Goal: Transaction & Acquisition: Purchase product/service

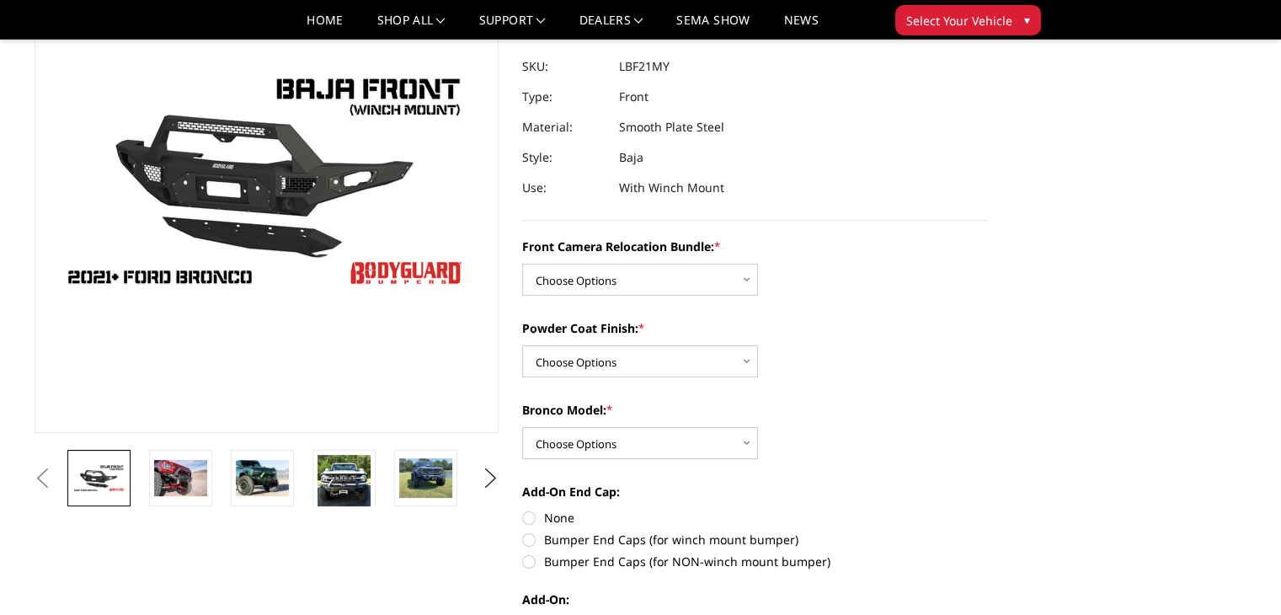
scroll to position [158, 0]
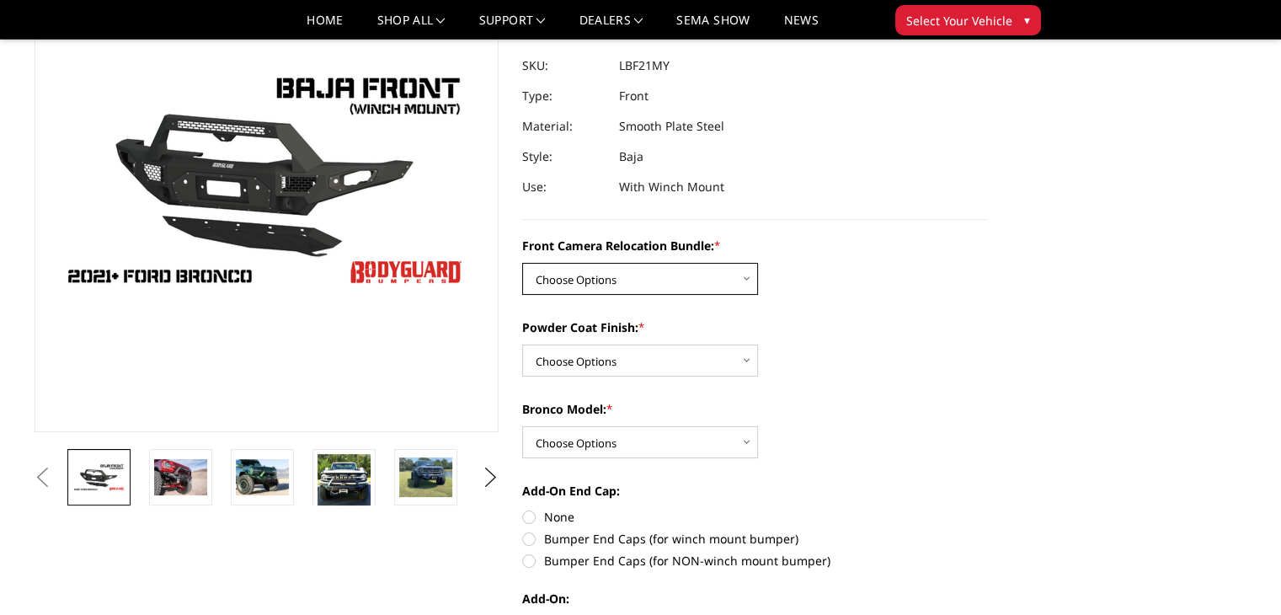
click at [746, 280] on select "Choose Options Without Front Camera Relocation With Front Camera Relocation (Ha…" at bounding box center [640, 279] width 236 height 32
select select "4016"
click at [522, 263] on select "Choose Options Without Front Camera Relocation With Front Camera Relocation (Ha…" at bounding box center [640, 279] width 236 height 32
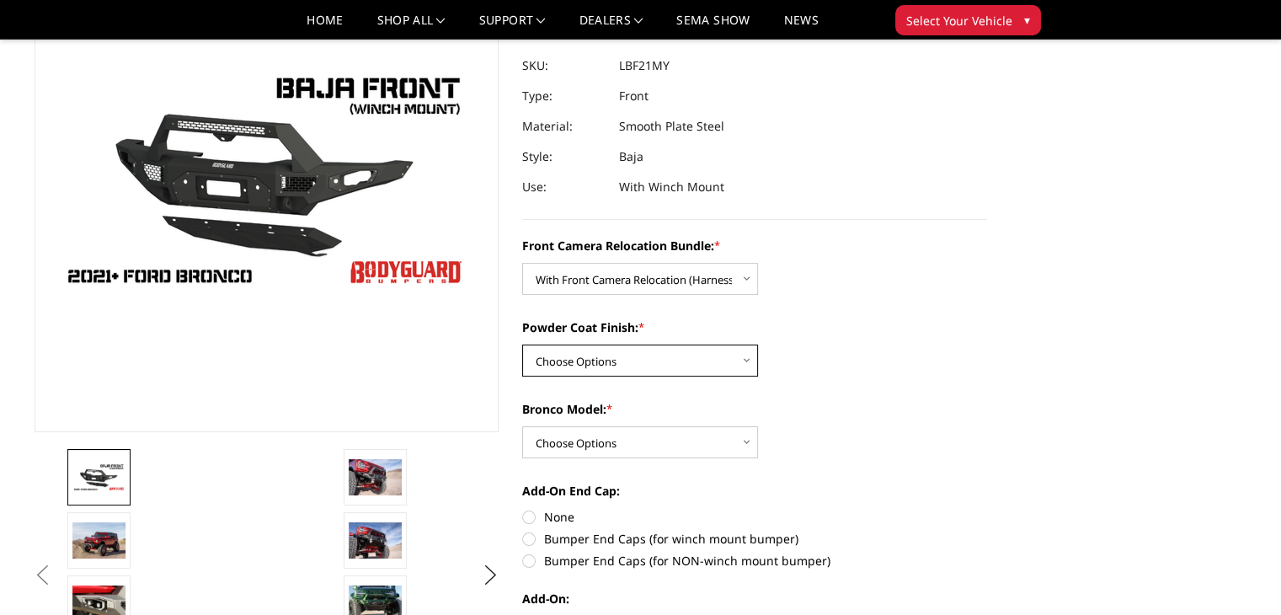
click at [657, 361] on select "Choose Options Textured Black Powder Coat Bare Metal" at bounding box center [640, 360] width 236 height 32
select select "4015"
click at [522, 344] on select "Choose Options Textured Black Powder Coat Bare Metal" at bounding box center [640, 360] width 236 height 32
click at [637, 444] on select "Choose Options Raptor Base/Badlands/Wildtrak/etc." at bounding box center [640, 442] width 236 height 32
select select "4012"
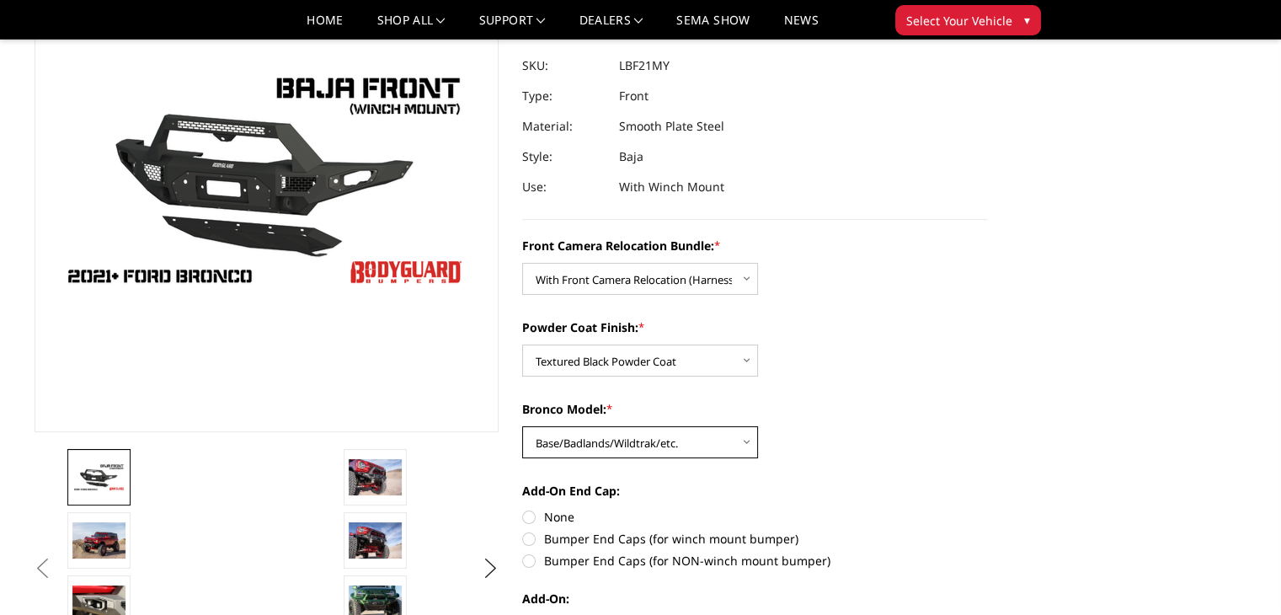
click at [522, 426] on select "Choose Options Raptor Base/Badlands/Wildtrak/etc." at bounding box center [640, 442] width 236 height 32
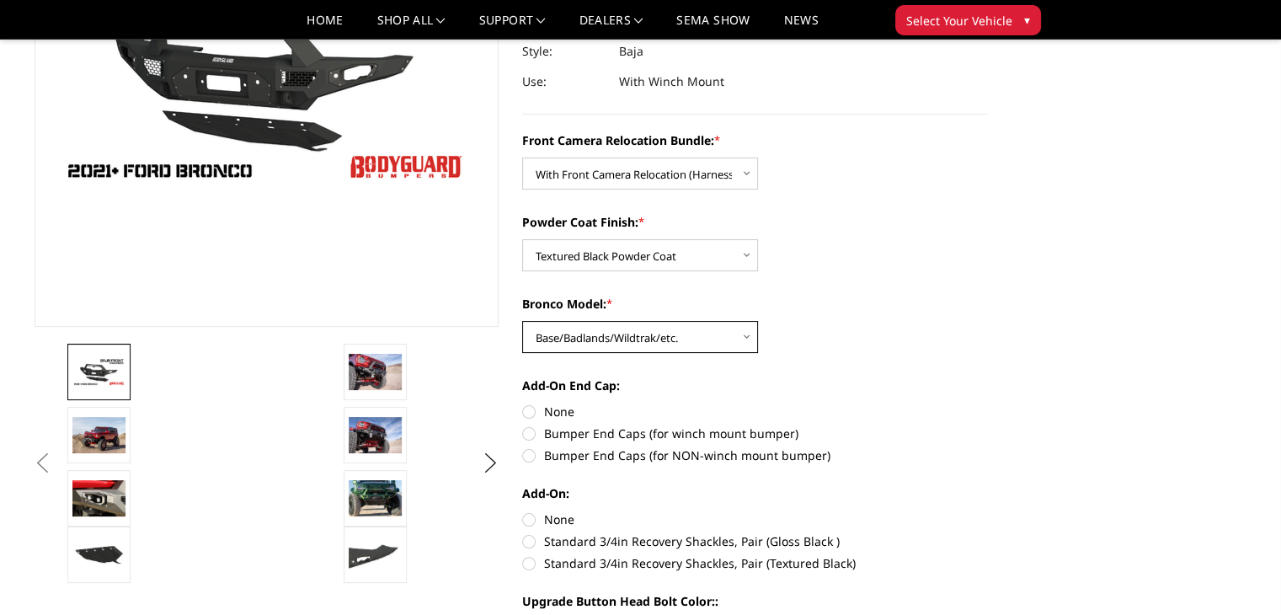
scroll to position [302, 0]
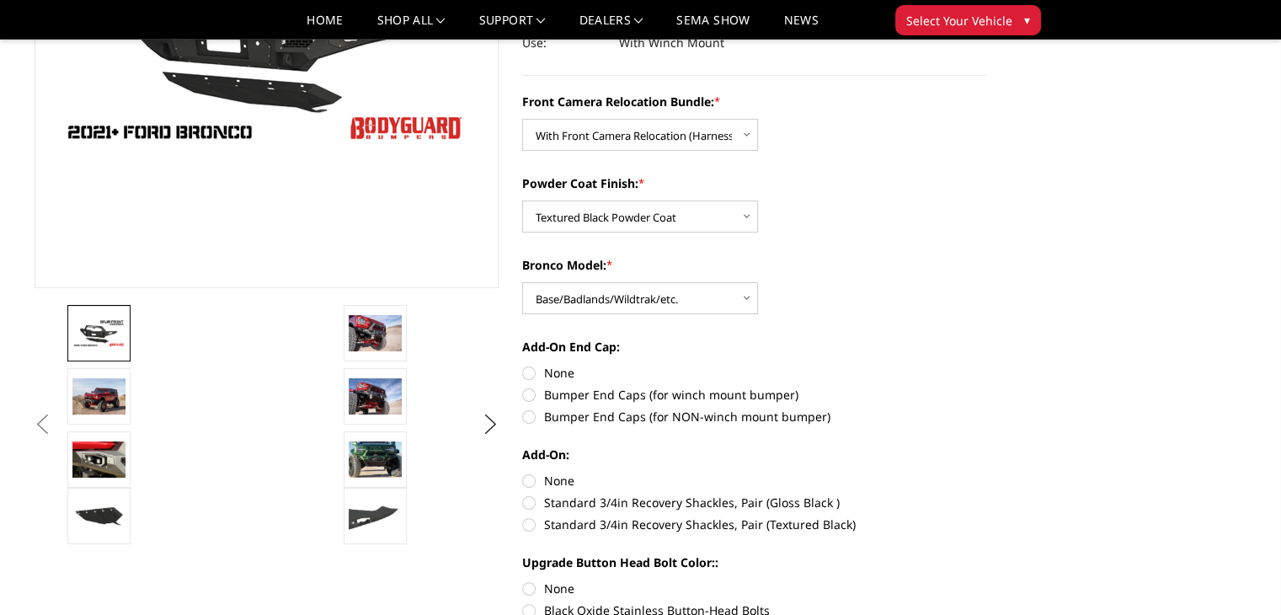
click at [532, 396] on label "Bumper End Caps (for winch mount bumper)" at bounding box center [754, 395] width 465 height 18
click at [987, 365] on input "Bumper End Caps (for winch mount bumper)" at bounding box center [987, 364] width 1 height 1
radio input "true"
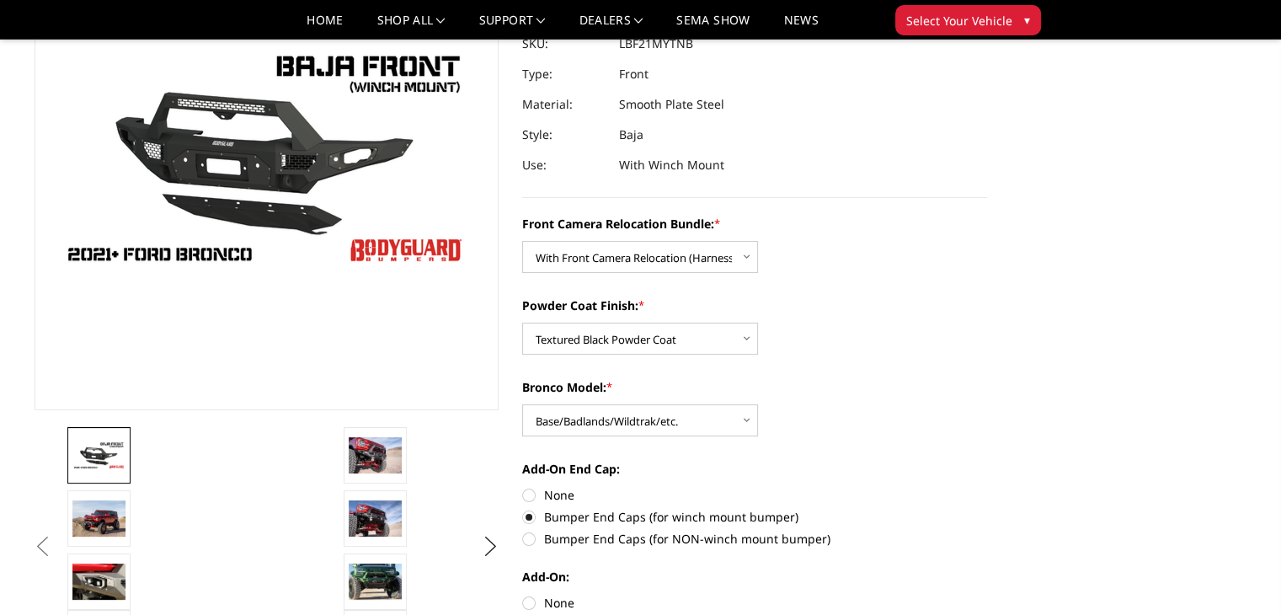
scroll to position [347, 0]
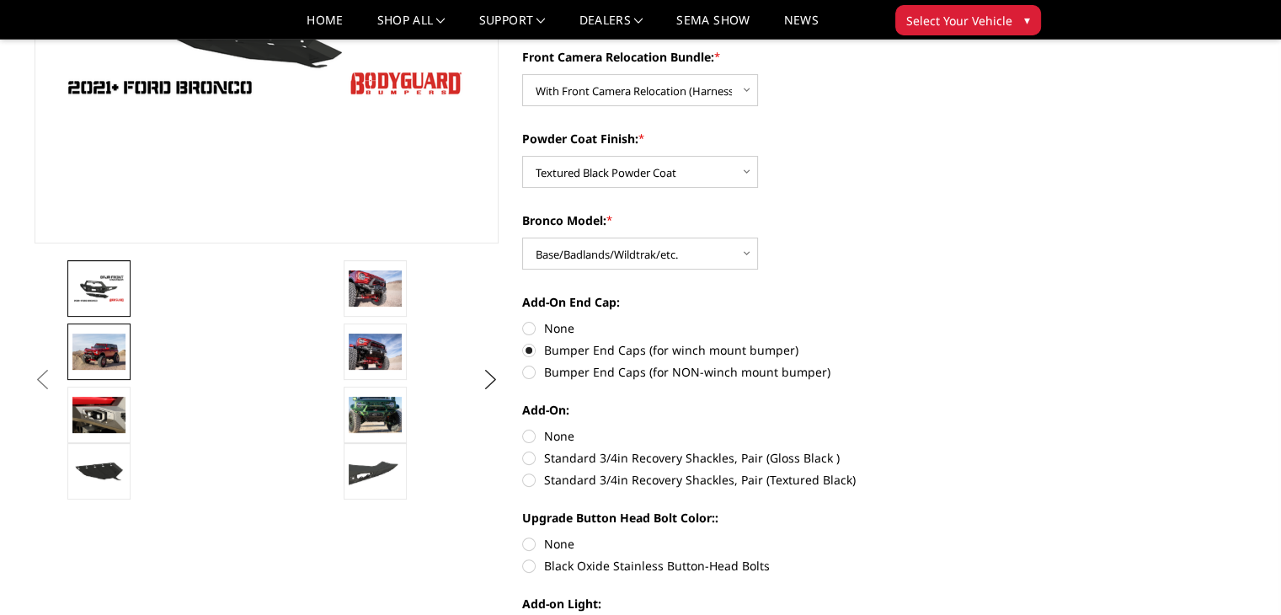
click at [104, 347] on img at bounding box center [98, 351] width 53 height 35
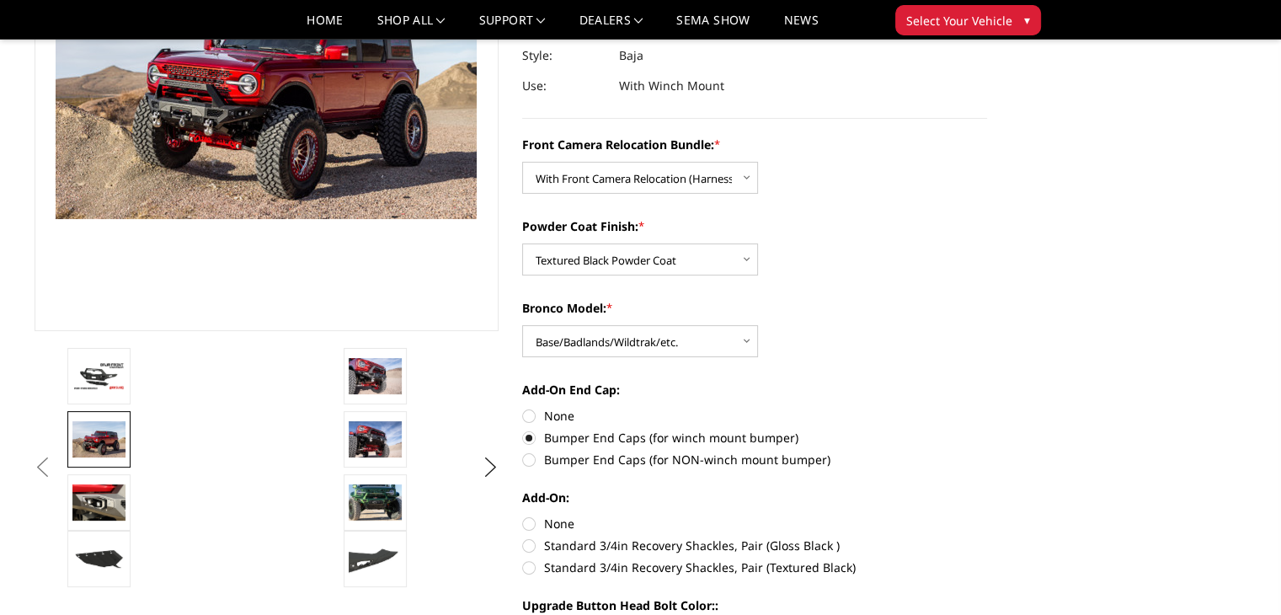
scroll to position [259, 0]
click at [105, 490] on img at bounding box center [98, 501] width 53 height 35
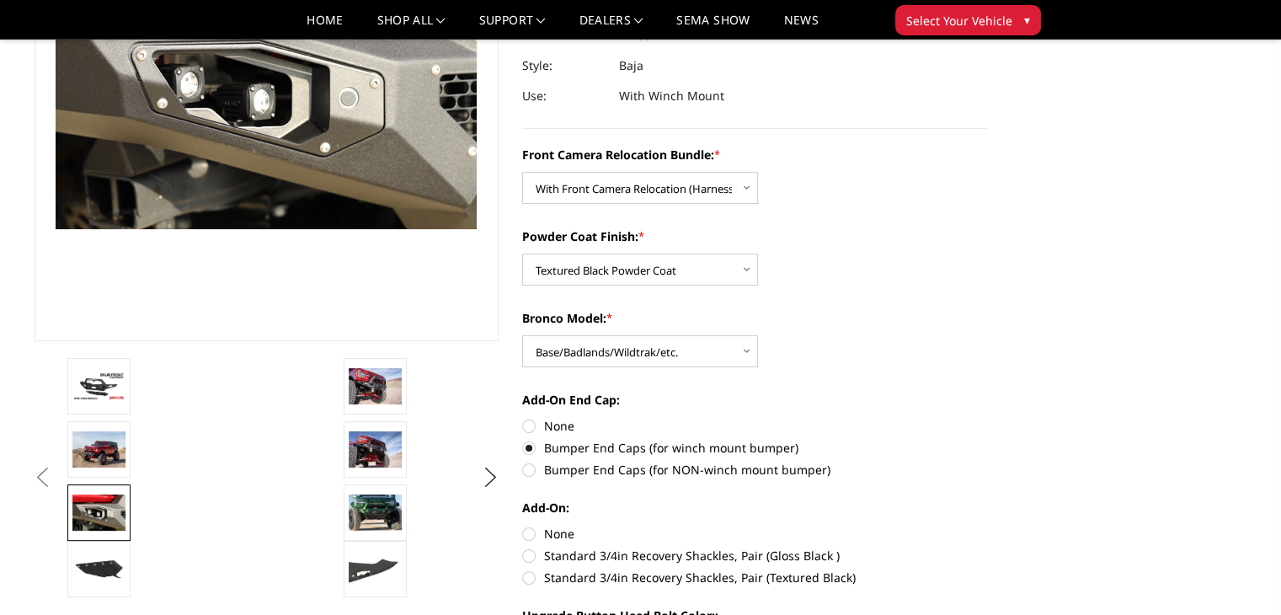
scroll to position [272, 0]
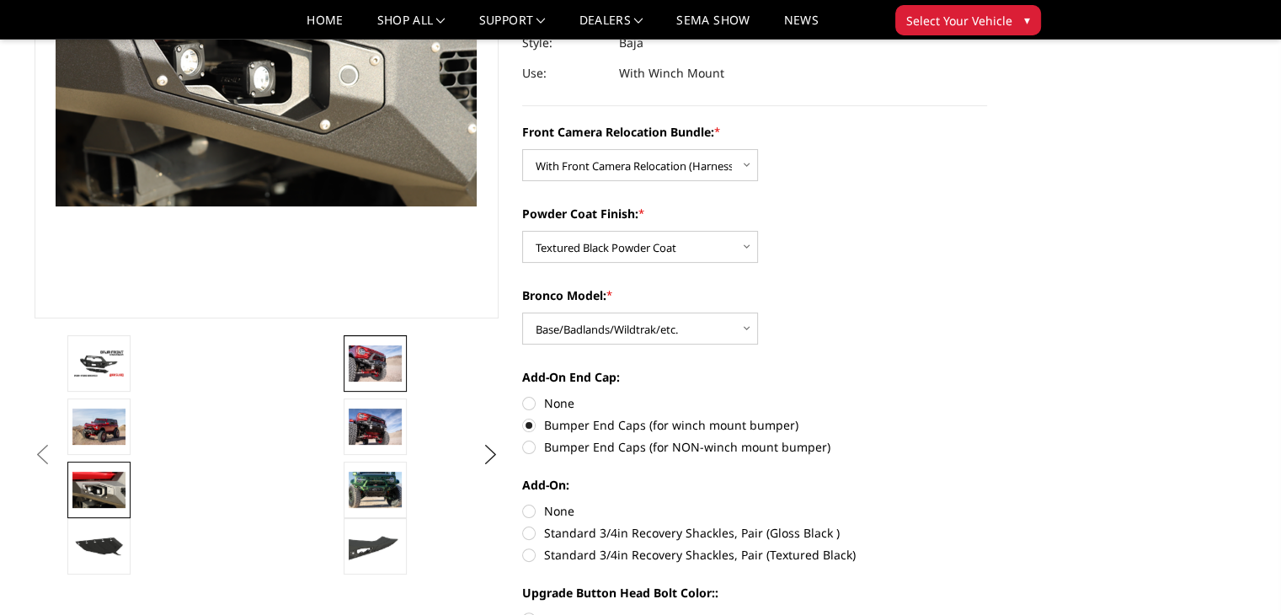
click at [376, 363] on img at bounding box center [375, 362] width 53 height 35
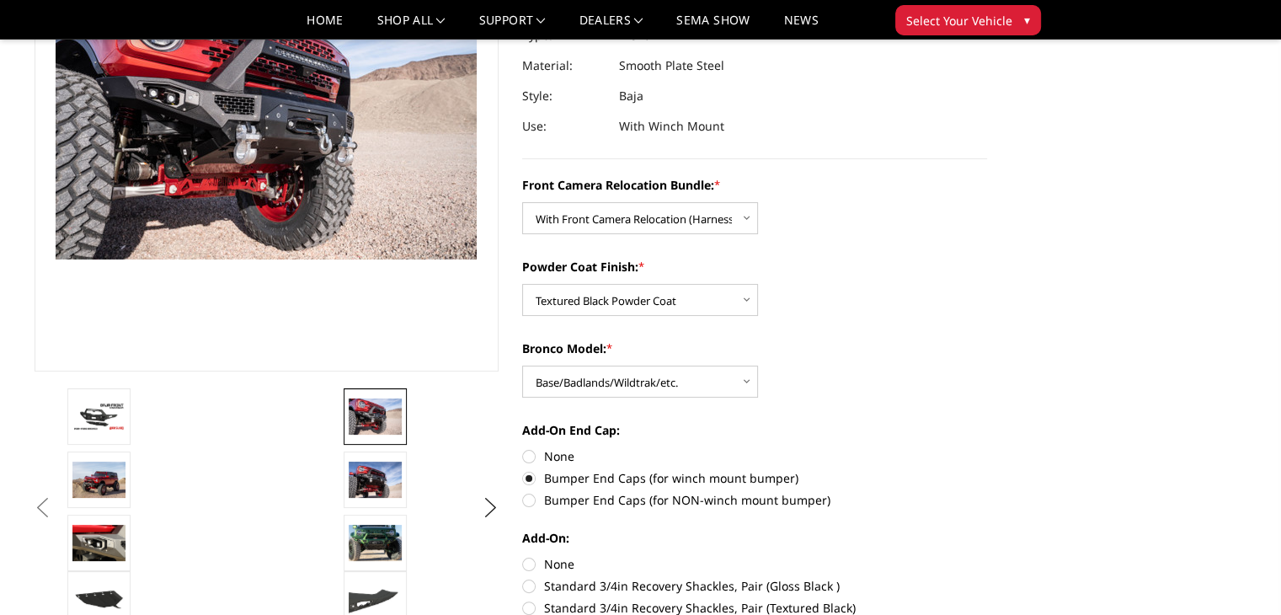
scroll to position [221, 0]
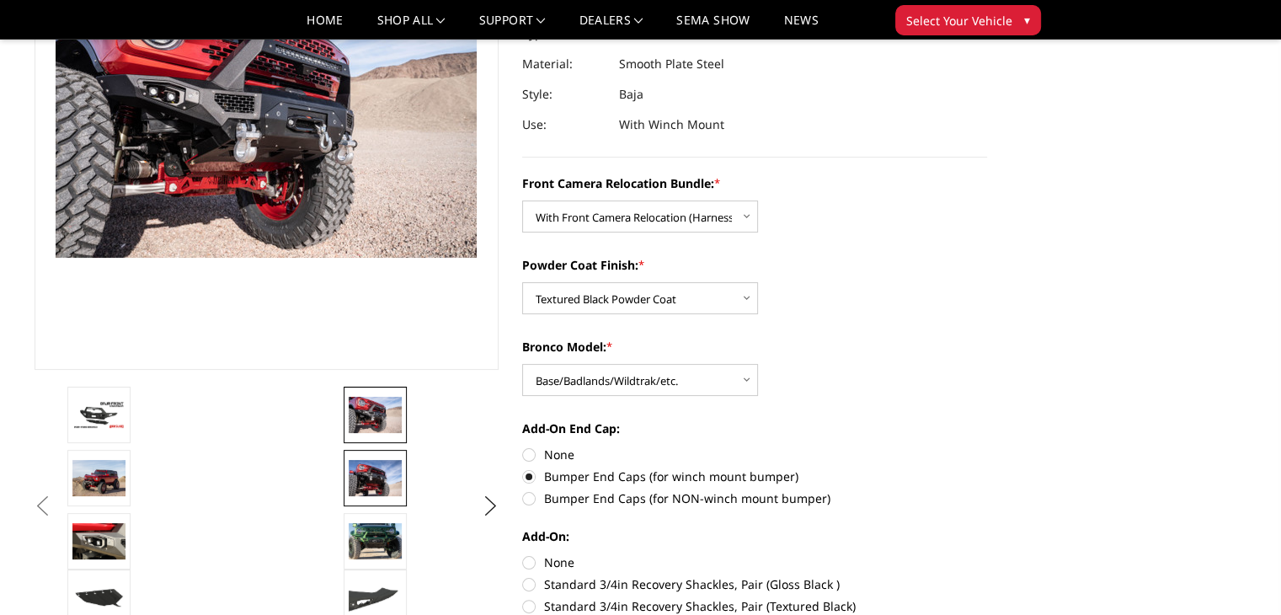
click at [382, 478] on img at bounding box center [375, 477] width 53 height 35
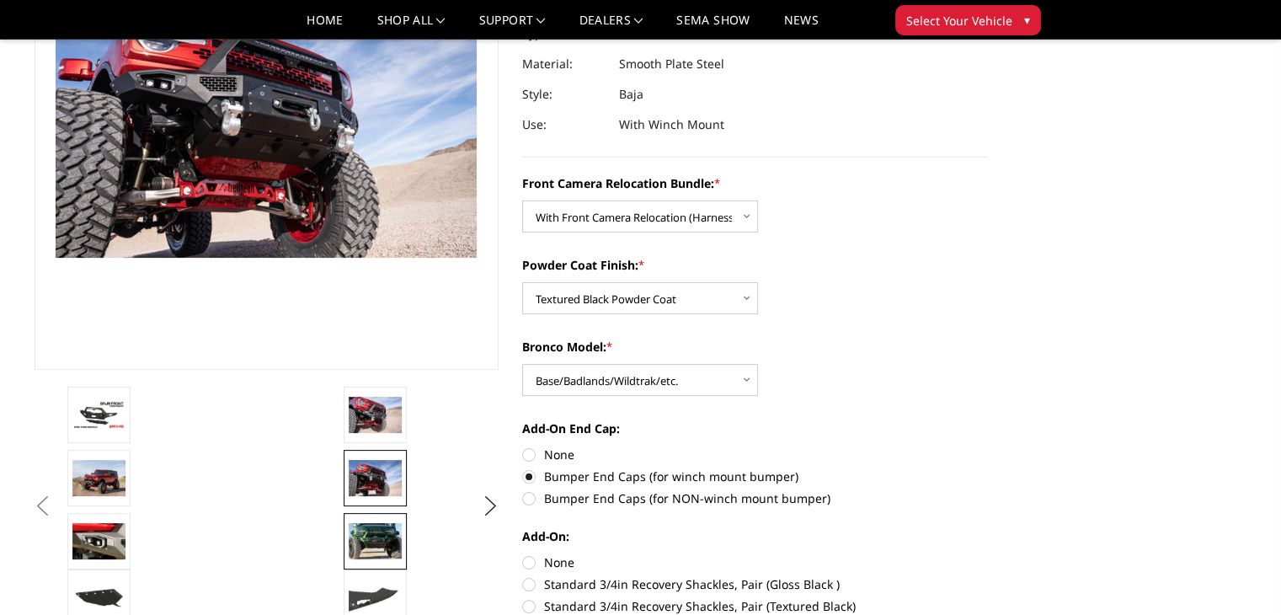
click at [382, 541] on img at bounding box center [375, 540] width 53 height 35
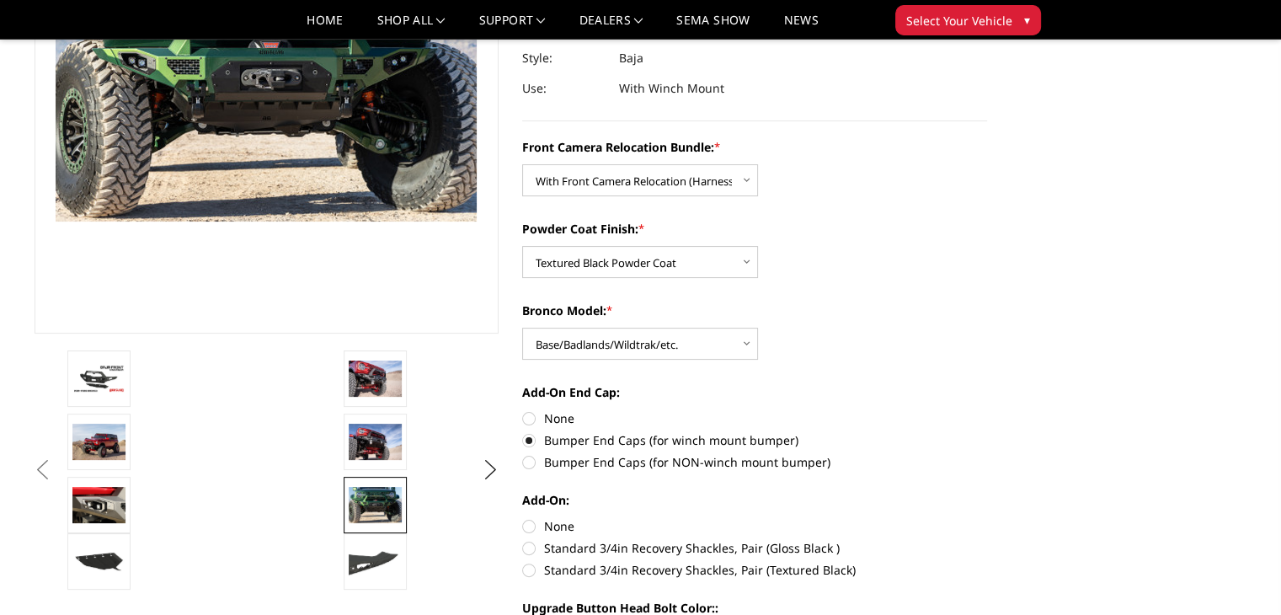
scroll to position [258, 0]
click at [384, 513] on img at bounding box center [375, 503] width 53 height 35
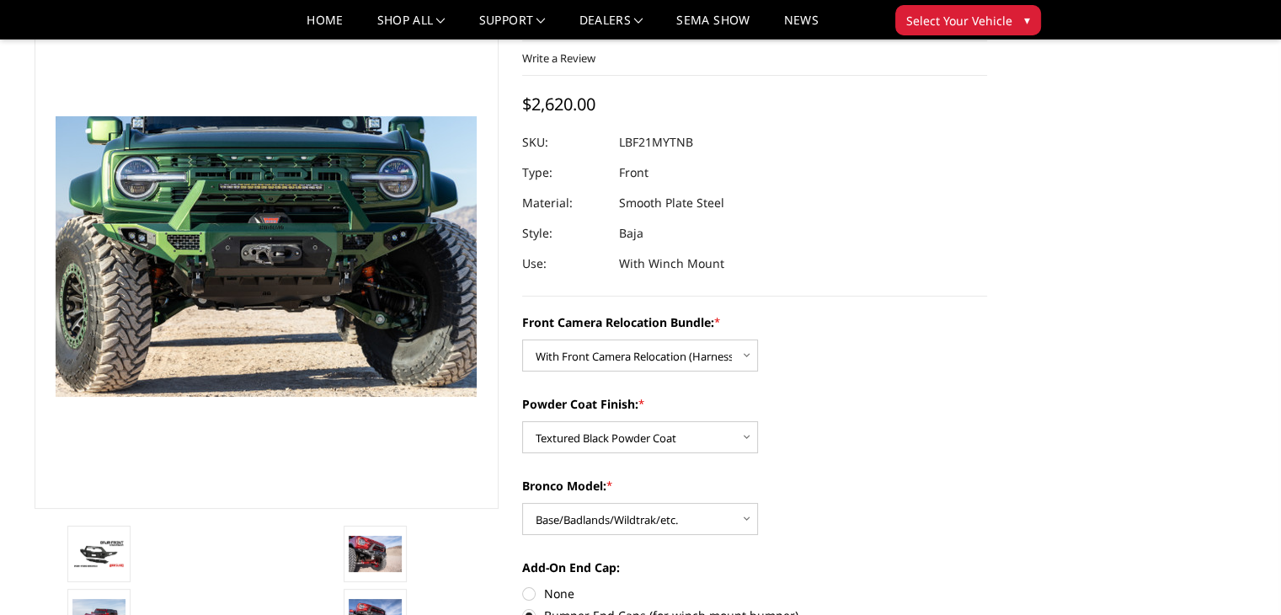
scroll to position [77, 0]
